Goal: Transaction & Acquisition: Subscribe to service/newsletter

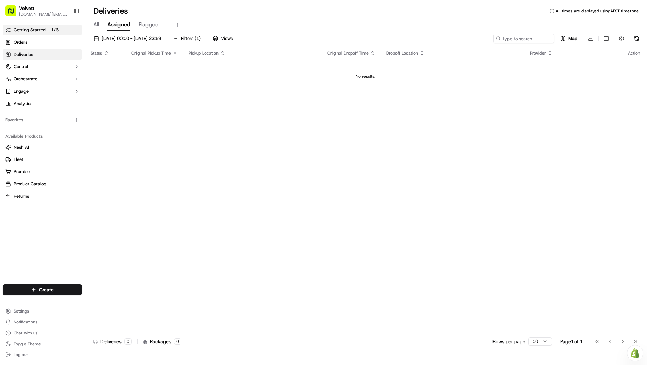
click at [58, 33] on p "1 / 6" at bounding box center [54, 29] width 13 height 7
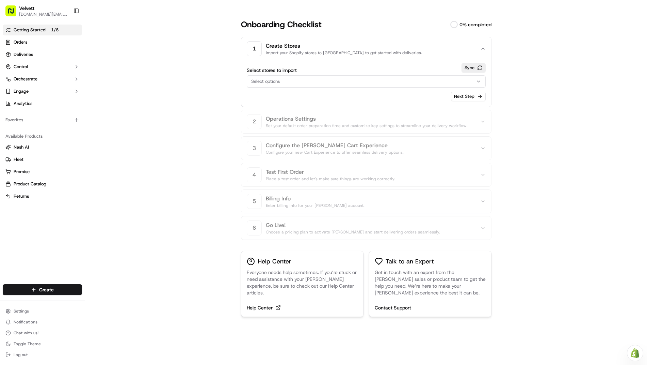
click at [368, 79] on div "Select options" at bounding box center [366, 81] width 236 height 6
click at [536, 83] on html "Velvett [DOMAIN_NAME][EMAIL_ADDRESS][DOMAIN_NAME] Toggle Sidebar Getting Starte…" at bounding box center [323, 182] width 647 height 365
click at [479, 82] on icon "button" at bounding box center [478, 81] width 5 height 5
click at [515, 90] on html "Velvett [DOMAIN_NAME][EMAIL_ADDRESS][DOMAIN_NAME] Toggle Sidebar Getting Starte…" at bounding box center [323, 182] width 647 height 365
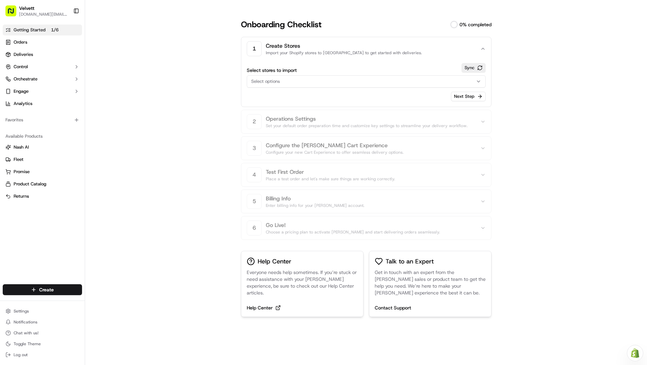
click at [433, 81] on div "Select options" at bounding box center [366, 81] width 236 height 6
click at [551, 92] on html "Velvett [DOMAIN_NAME][EMAIL_ADDRESS][DOMAIN_NAME] Toggle Sidebar Getting Starte…" at bounding box center [323, 182] width 647 height 365
